Goal: Contribute content: Add original content to the website for others to see

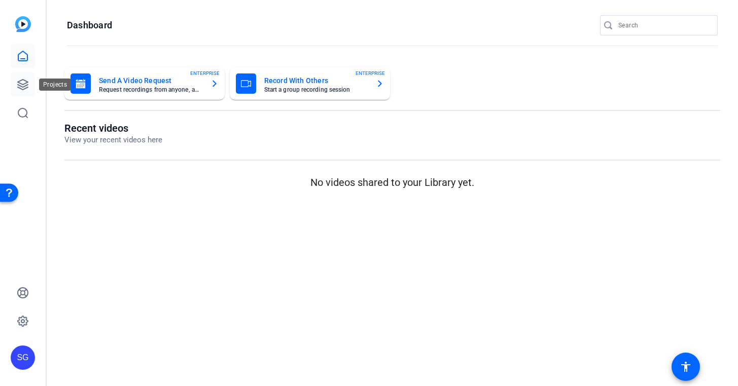
click at [20, 81] on icon at bounding box center [23, 85] width 10 height 10
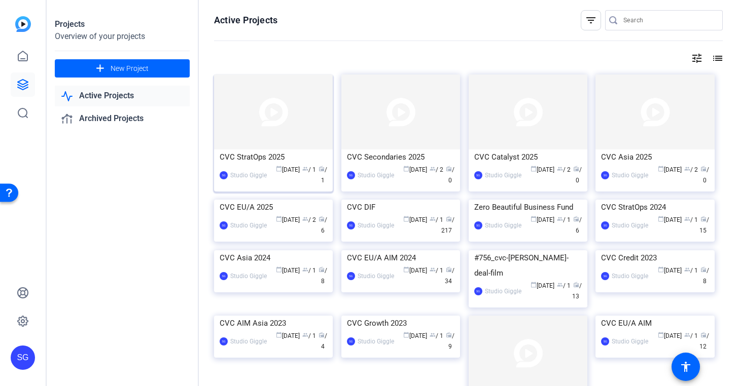
click at [291, 138] on img at bounding box center [273, 112] width 119 height 75
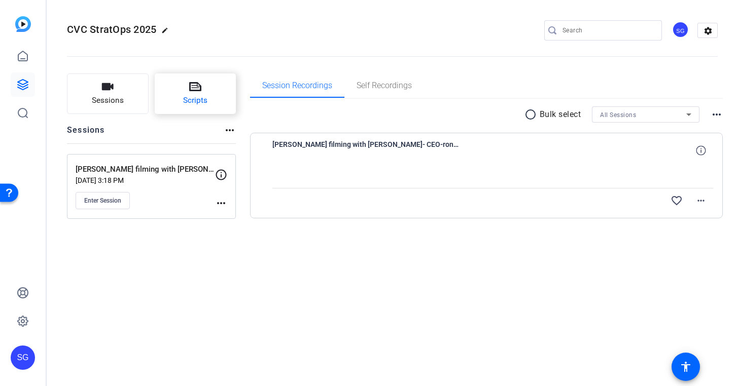
click at [185, 88] on button "Scripts" at bounding box center [196, 94] width 82 height 41
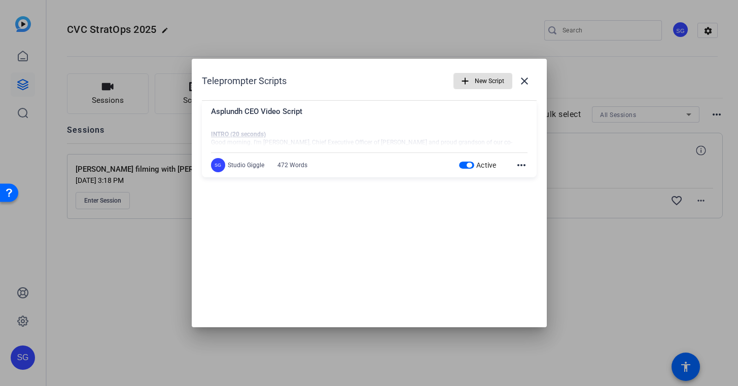
click at [478, 80] on span "New Script" at bounding box center [489, 80] width 29 height 19
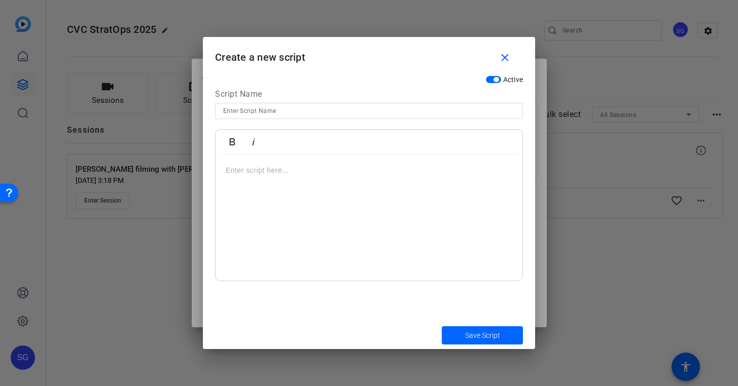
click at [332, 105] on input at bounding box center [369, 111] width 292 height 12
paste input "2025 SO AIM - CEO Video Asplundh v02"
type input "2025 SO AIM - CEO Video Asplundh v02"
click at [342, 217] on div at bounding box center [368, 218] width 307 height 127
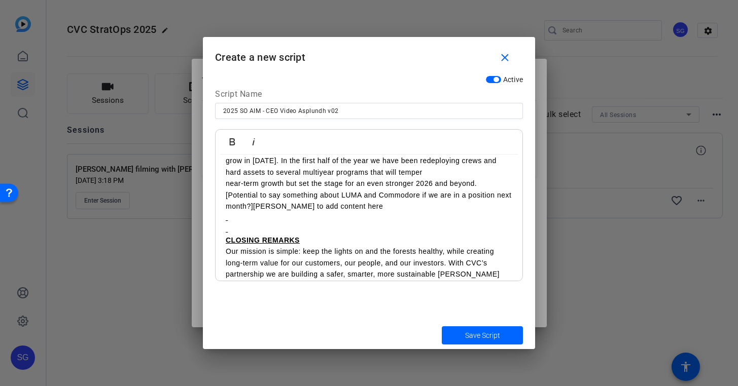
scroll to position [485, 0]
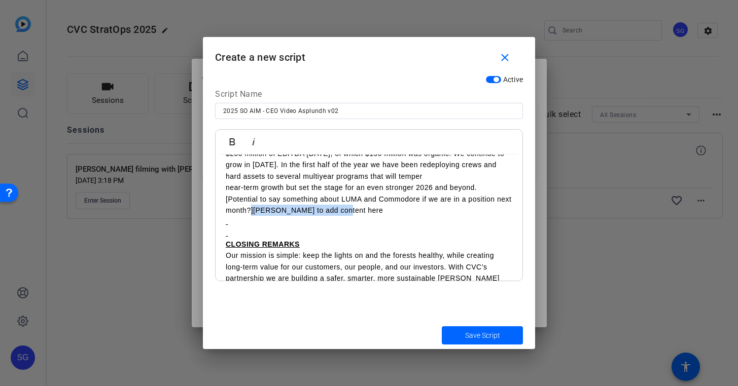
drag, startPoint x: 337, startPoint y: 201, endPoint x: 252, endPoint y: 198, distance: 85.2
click at [252, 198] on p "[Potential to say something about LUMA and Commodore if we are in a position ne…" at bounding box center [369, 205] width 286 height 23
click at [377, 250] on p "Our mission is simple: keep the lights on and the forests healthy, while creati…" at bounding box center [369, 273] width 286 height 46
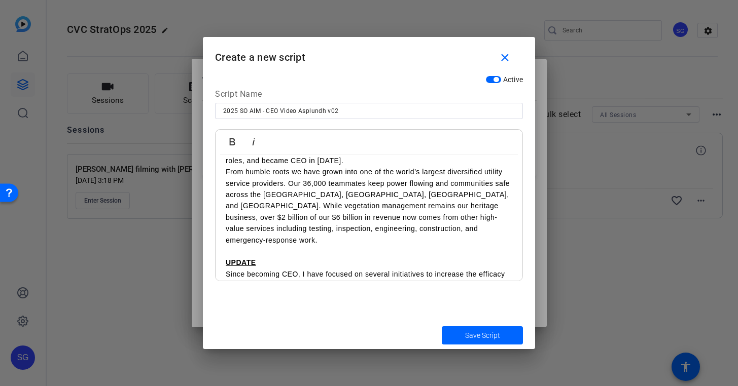
scroll to position [0, 0]
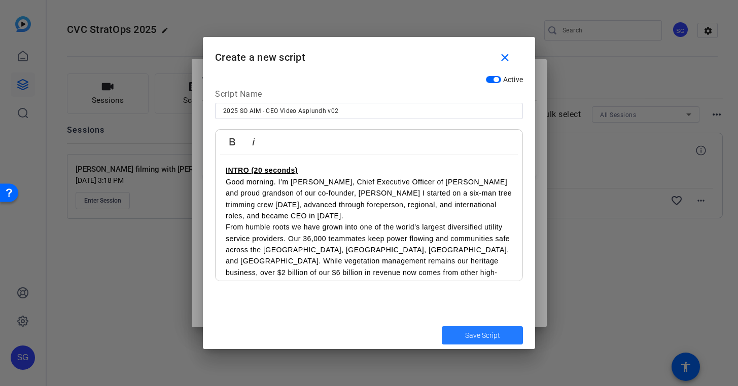
click at [495, 335] on span "Save Script" at bounding box center [482, 336] width 35 height 11
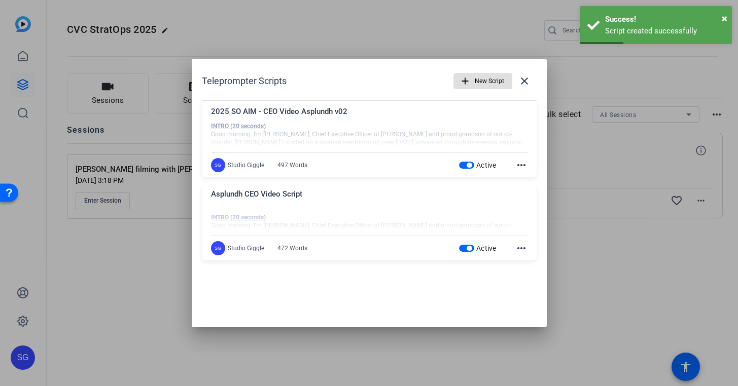
click at [470, 248] on span "button" at bounding box center [468, 248] width 5 height 5
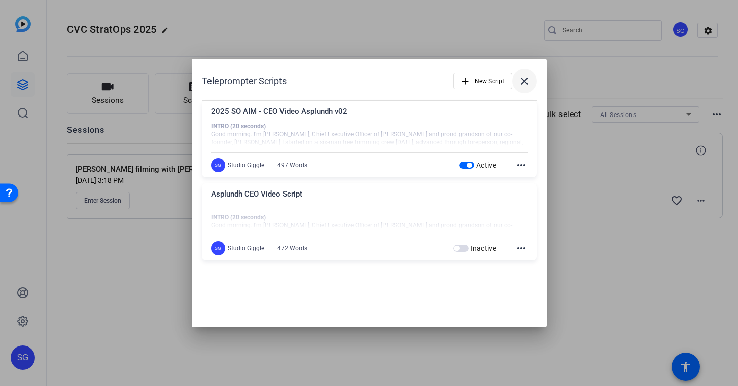
click at [527, 81] on mat-icon "close" at bounding box center [524, 81] width 12 height 12
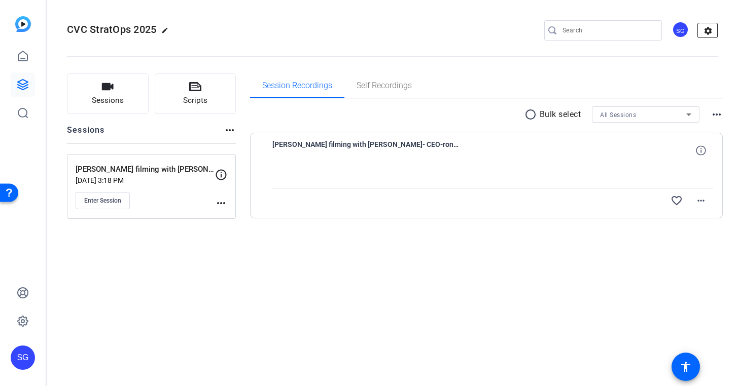
click at [703, 30] on mat-icon "settings" at bounding box center [708, 30] width 20 height 15
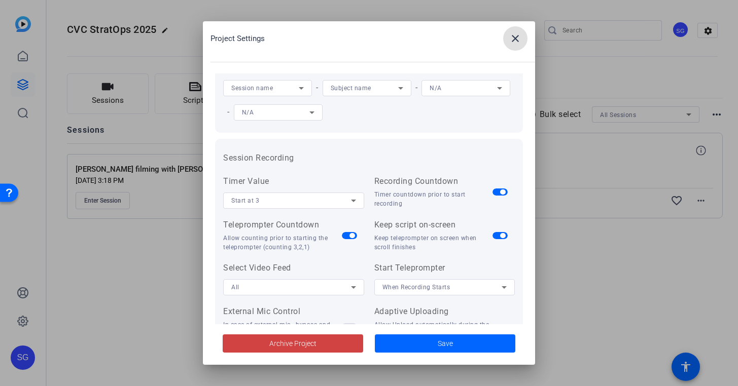
scroll to position [37, 0]
click at [515, 38] on mat-icon "close" at bounding box center [515, 38] width 12 height 12
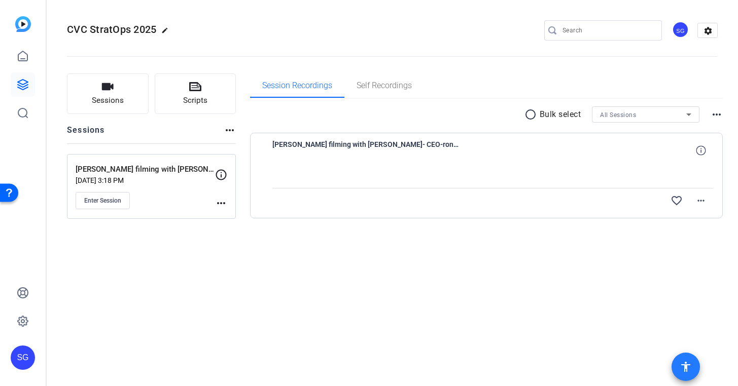
click at [687, 364] on mat-icon "accessibility" at bounding box center [685, 367] width 12 height 12
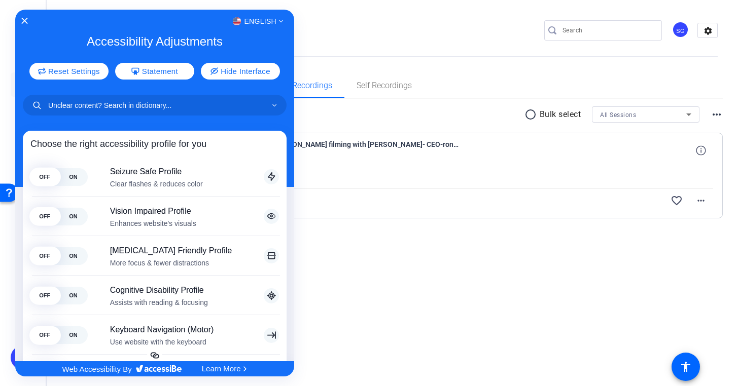
click at [31, 17] on div "English" at bounding box center [154, 21] width 279 height 13
click at [21, 24] on div "English" at bounding box center [154, 21] width 279 height 13
click at [24, 21] on icon "Close Accessibility Interface" at bounding box center [24, 20] width 7 height 7
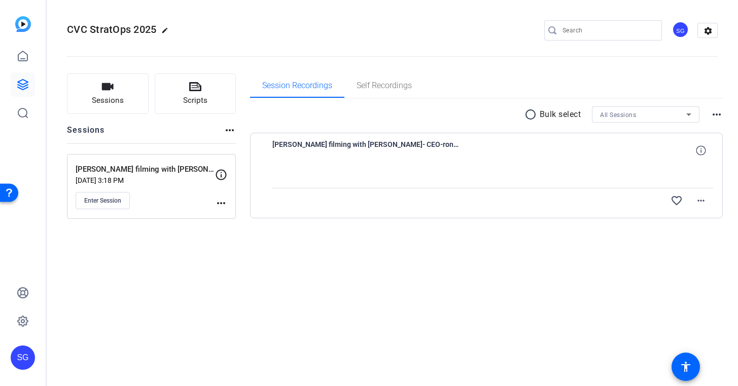
click at [26, 352] on div "SG" at bounding box center [23, 358] width 24 height 24
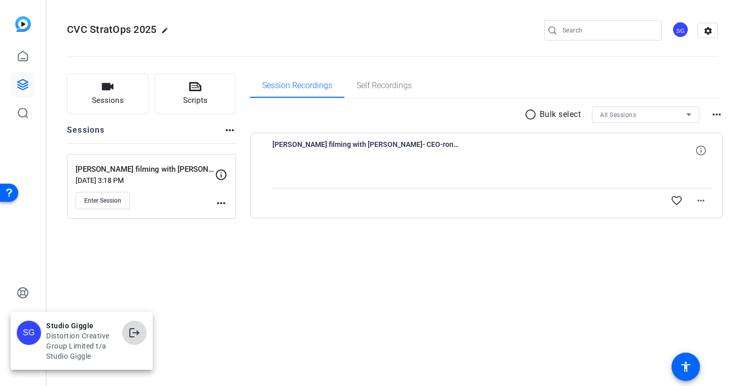
click at [127, 334] on span at bounding box center [134, 333] width 24 height 24
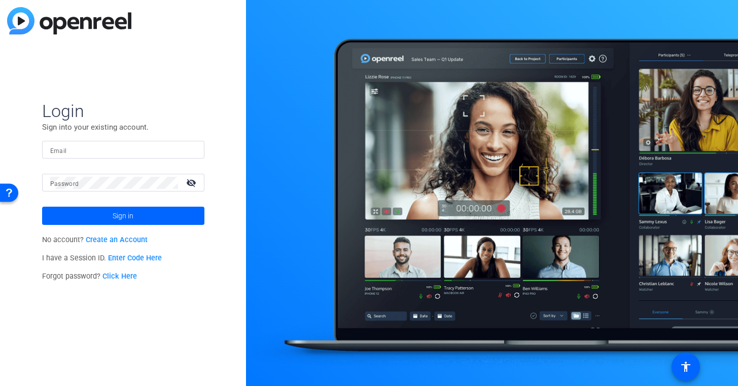
type input "[PERSON_NAME][EMAIL_ADDRESS][DOMAIN_NAME]"
